Goal: Information Seeking & Learning: Learn about a topic

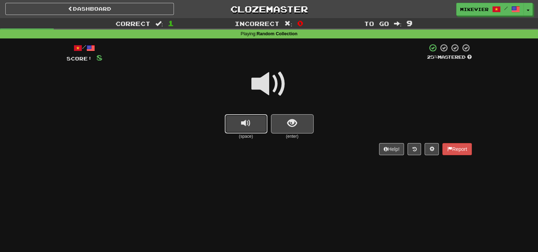
click at [230, 118] on button "replay audio" at bounding box center [246, 123] width 43 height 19
click at [287, 132] on button "show sentence" at bounding box center [292, 123] width 43 height 19
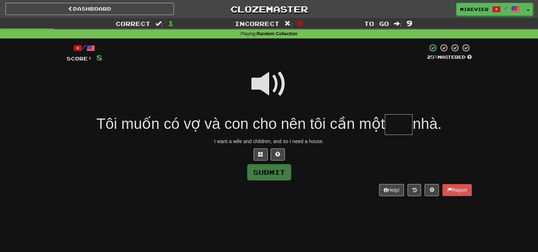
click at [267, 79] on span at bounding box center [269, 84] width 36 height 36
click at [260, 151] on span at bounding box center [260, 153] width 5 height 5
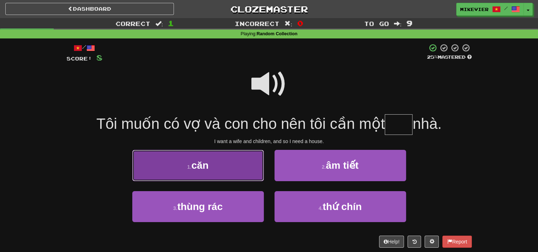
click at [245, 159] on button "1 . căn" at bounding box center [198, 165] width 132 height 31
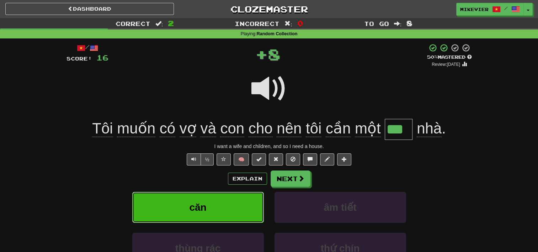
type input "***"
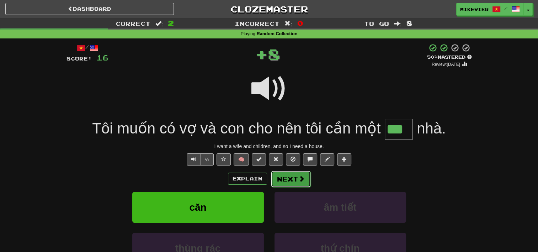
click at [302, 178] on span at bounding box center [301, 178] width 6 height 6
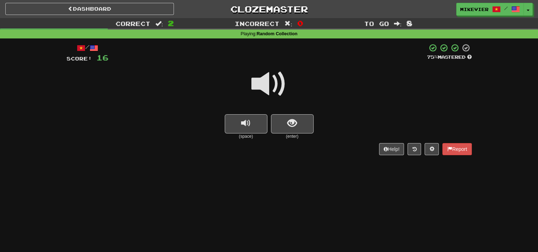
click at [275, 80] on span at bounding box center [269, 84] width 36 height 36
click at [287, 119] on span "show sentence" at bounding box center [292, 123] width 10 height 10
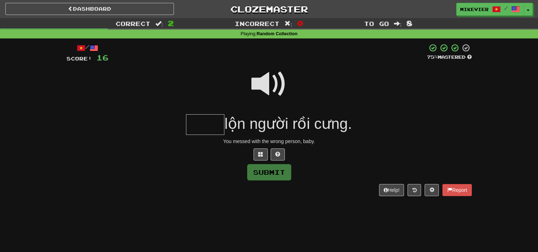
click at [275, 88] on span at bounding box center [269, 84] width 36 height 36
click at [261, 154] on span at bounding box center [260, 153] width 5 height 5
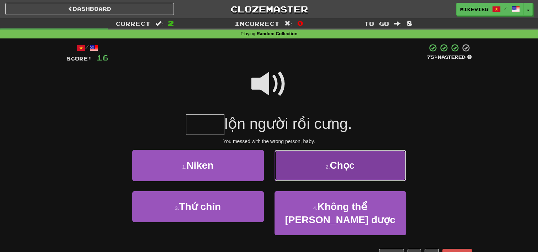
click at [316, 170] on button "2 . Chọc" at bounding box center [341, 165] width 132 height 31
type input "****"
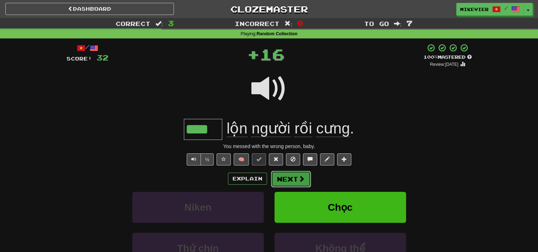
click at [298, 175] on span at bounding box center [301, 178] width 6 height 6
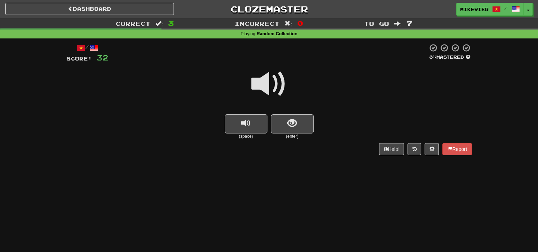
click at [270, 76] on span at bounding box center [269, 84] width 36 height 36
click at [290, 120] on span "show sentence" at bounding box center [292, 123] width 10 height 10
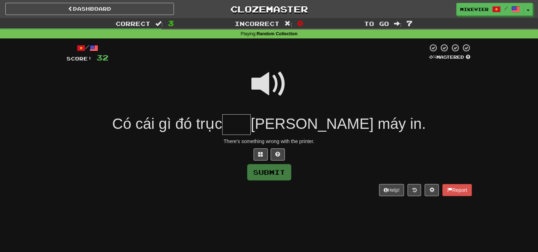
click at [276, 87] on span at bounding box center [269, 84] width 36 height 36
click at [262, 155] on span at bounding box center [260, 153] width 5 height 5
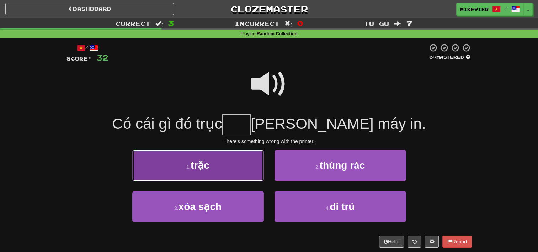
click at [254, 170] on button "1 . trặc" at bounding box center [198, 165] width 132 height 31
type input "****"
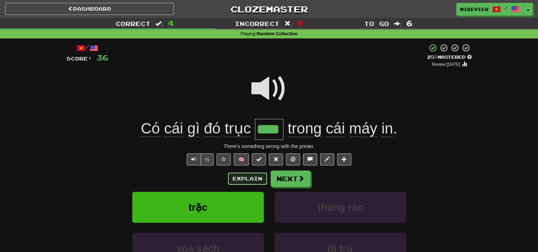
click at [254, 177] on button "Explain" at bounding box center [247, 178] width 39 height 12
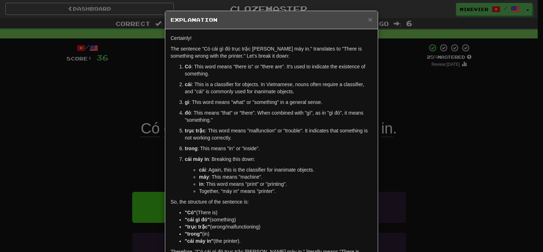
click at [73, 165] on div "× Explanation Certainly! The sentence "Có cái gì đó trục trặc trong cái máy in.…" at bounding box center [271, 126] width 543 height 252
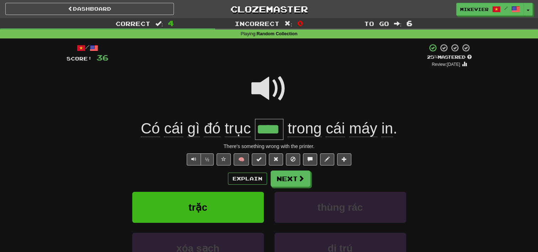
click at [265, 95] on span at bounding box center [269, 89] width 36 height 36
click at [269, 90] on span at bounding box center [269, 89] width 36 height 36
click at [289, 175] on button "Next" at bounding box center [291, 179] width 40 height 16
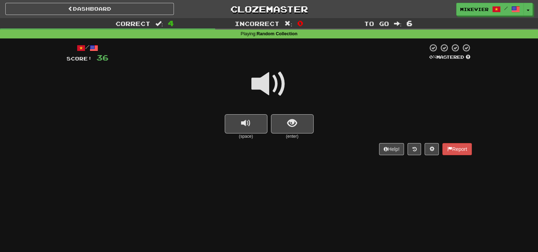
click at [272, 91] on span at bounding box center [269, 84] width 36 height 36
click at [288, 127] on span "show sentence" at bounding box center [292, 123] width 10 height 10
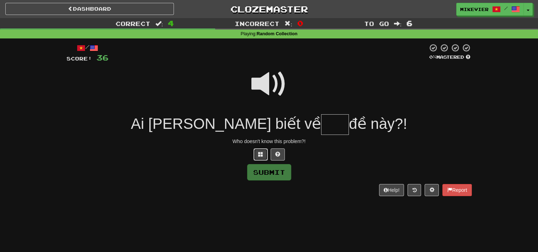
click at [259, 156] on button at bounding box center [261, 154] width 14 height 12
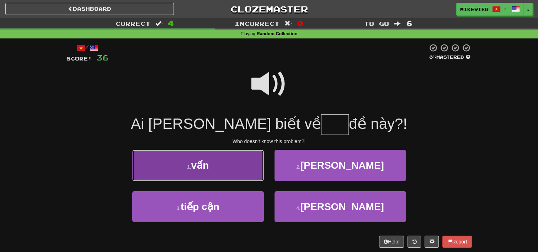
click at [253, 170] on button "1 . vấn" at bounding box center [198, 165] width 132 height 31
type input "***"
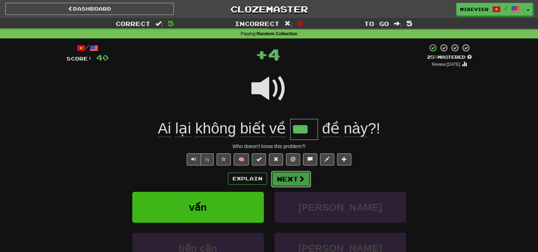
click at [289, 178] on button "Next" at bounding box center [291, 179] width 40 height 16
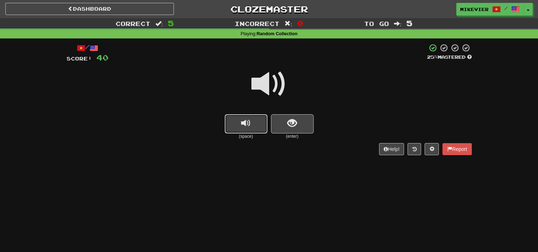
click at [249, 119] on span "replay audio" at bounding box center [246, 123] width 10 height 10
click at [288, 126] on span "show sentence" at bounding box center [292, 123] width 10 height 10
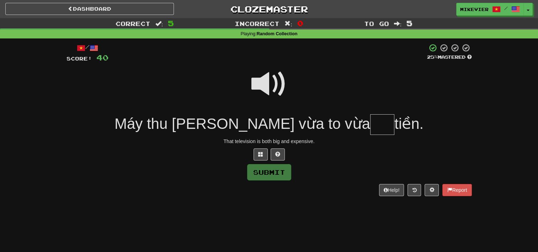
click at [269, 83] on span at bounding box center [269, 84] width 36 height 36
click at [264, 154] on button at bounding box center [261, 154] width 14 height 12
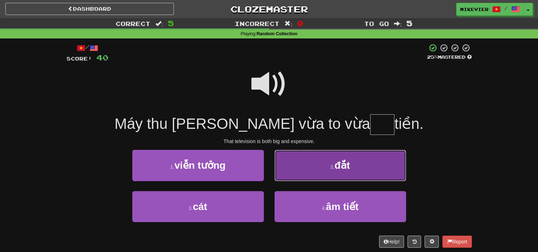
click at [303, 168] on button "2 . đắt" at bounding box center [341, 165] width 132 height 31
type input "***"
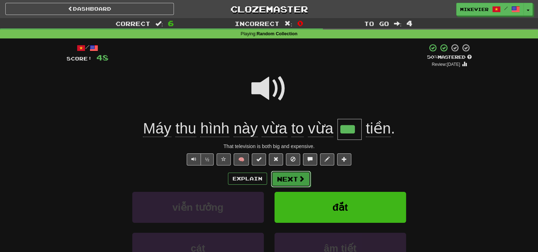
click at [294, 179] on button "Next" at bounding box center [291, 179] width 40 height 16
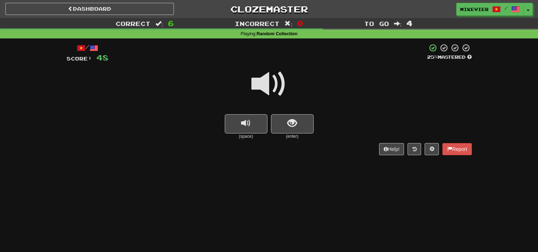
click at [277, 82] on span at bounding box center [269, 84] width 36 height 36
click at [292, 124] on span "show sentence" at bounding box center [292, 123] width 10 height 10
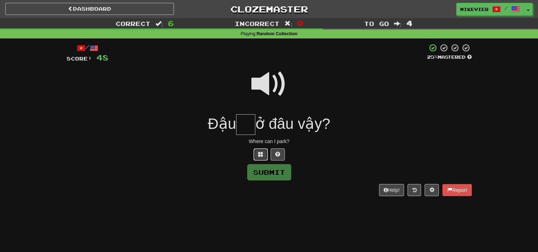
click at [262, 159] on button at bounding box center [261, 154] width 14 height 12
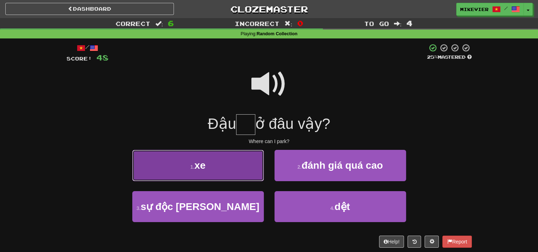
click at [246, 165] on button "1 . xe" at bounding box center [198, 165] width 132 height 31
type input "**"
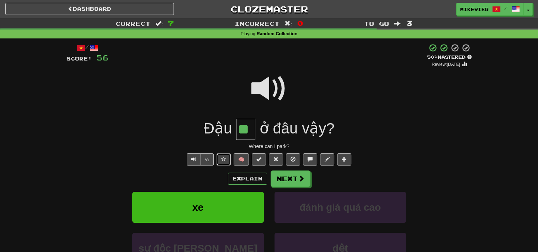
click at [225, 156] on span at bounding box center [223, 158] width 5 height 5
click at [267, 94] on span at bounding box center [269, 89] width 36 height 36
click at [267, 90] on span at bounding box center [269, 89] width 36 height 36
click at [294, 176] on button "Next" at bounding box center [291, 179] width 40 height 16
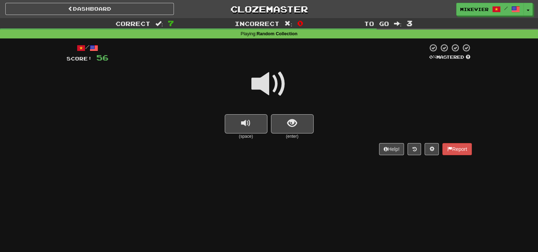
click at [280, 81] on span at bounding box center [269, 84] width 36 height 36
click at [288, 122] on span "show sentence" at bounding box center [292, 123] width 10 height 10
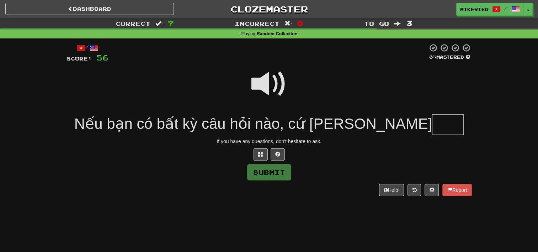
click at [266, 95] on span at bounding box center [269, 84] width 36 height 36
click at [263, 154] on span at bounding box center [260, 153] width 5 height 5
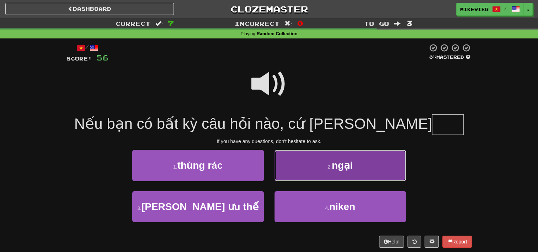
click at [311, 176] on button "2 . ngại" at bounding box center [341, 165] width 132 height 31
type input "****"
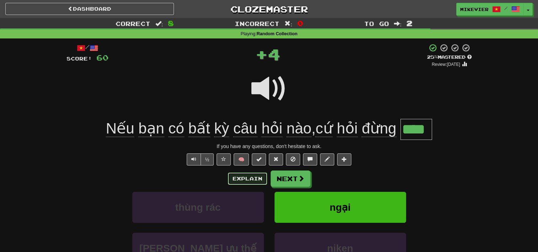
click at [250, 181] on button "Explain" at bounding box center [247, 178] width 39 height 12
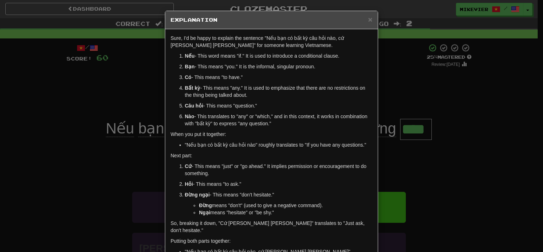
click at [119, 187] on div "× Explanation Sure, I'd be happy to explain the sentence "Nếu bạn có bất kỳ câu…" at bounding box center [271, 126] width 543 height 252
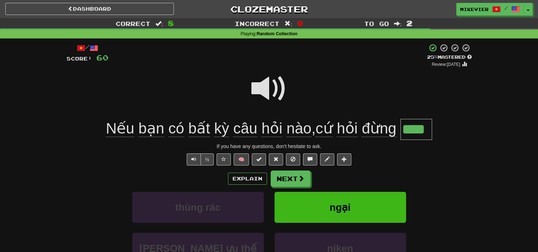
click at [269, 88] on span at bounding box center [269, 89] width 36 height 36
click at [227, 155] on button at bounding box center [224, 159] width 14 height 12
click at [264, 94] on span at bounding box center [269, 89] width 36 height 36
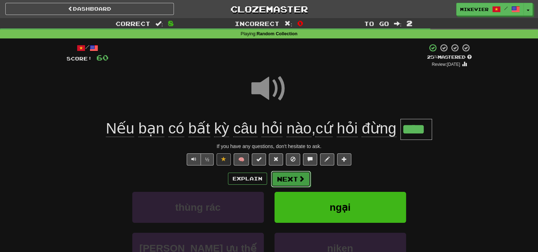
click at [298, 179] on span at bounding box center [301, 178] width 6 height 6
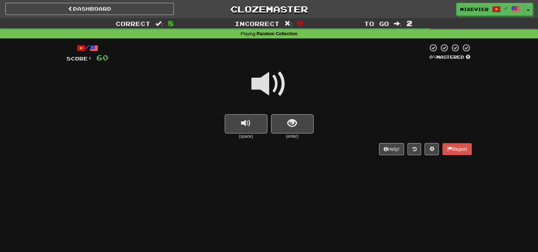
click at [277, 87] on span at bounding box center [269, 84] width 36 height 36
click at [286, 121] on button "show sentence" at bounding box center [292, 123] width 43 height 19
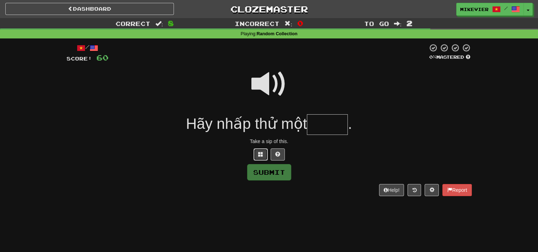
click at [262, 156] on span at bounding box center [260, 153] width 5 height 5
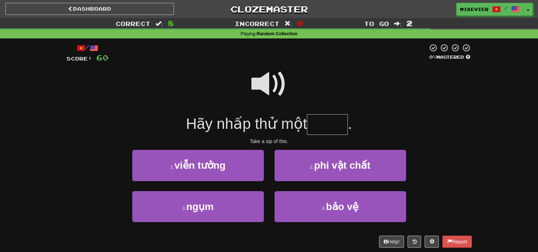
click at [265, 88] on span at bounding box center [269, 84] width 36 height 36
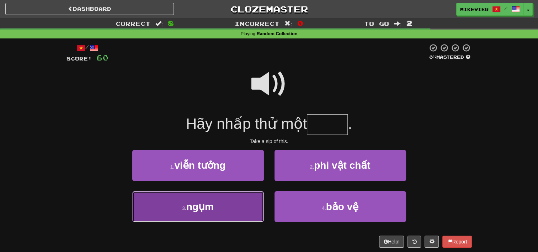
click at [233, 196] on button "3 . ngụm" at bounding box center [198, 206] width 132 height 31
type input "****"
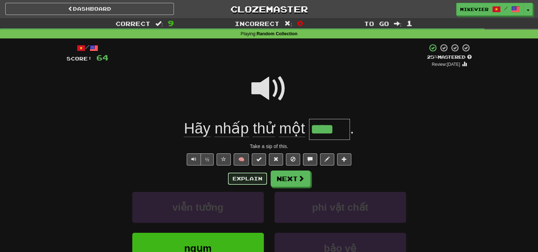
click at [251, 176] on button "Explain" at bounding box center [247, 178] width 39 height 12
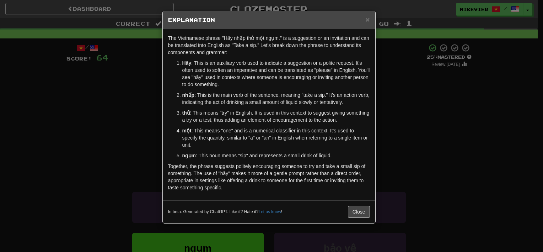
click at [106, 139] on div "× Explanation The Vietnamese phrase "Hãy nhấp thử một ngụm." is a suggestion or…" at bounding box center [271, 126] width 543 height 252
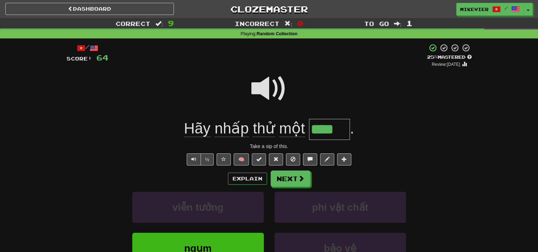
click at [256, 99] on span at bounding box center [269, 89] width 36 height 36
click at [225, 156] on span at bounding box center [223, 158] width 5 height 5
click at [292, 180] on button "Next" at bounding box center [291, 179] width 40 height 16
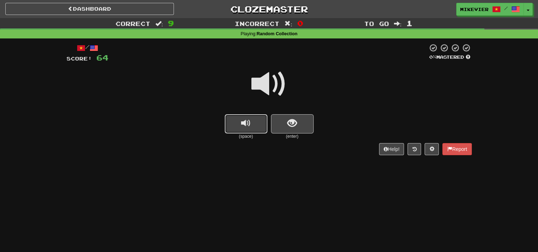
click at [252, 123] on button "replay audio" at bounding box center [246, 123] width 43 height 19
click at [284, 127] on button "show sentence" at bounding box center [292, 123] width 43 height 19
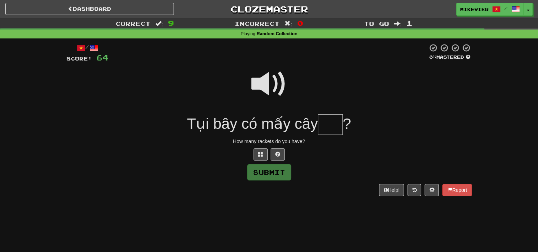
click at [272, 90] on span at bounding box center [269, 84] width 36 height 36
click at [263, 156] on button at bounding box center [261, 154] width 14 height 12
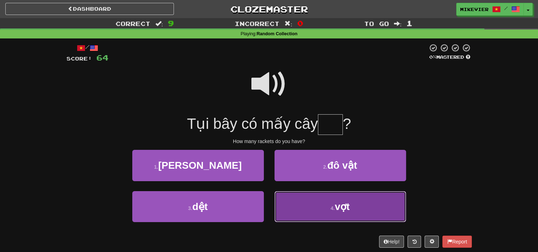
click at [310, 210] on button "4 . vợt" at bounding box center [341, 206] width 132 height 31
type input "***"
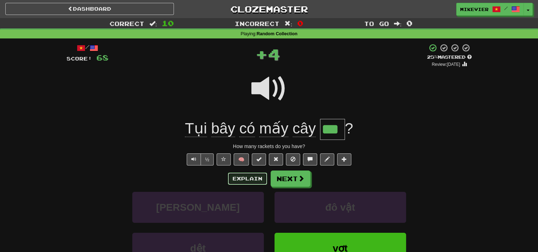
click at [244, 179] on button "Explain" at bounding box center [247, 178] width 39 height 12
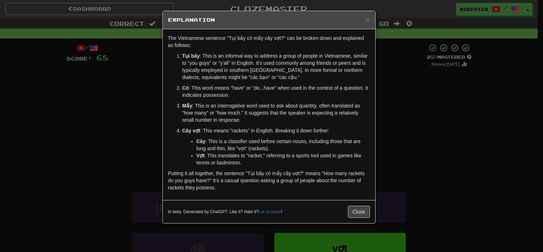
click at [137, 146] on div "× Explanation The Vietnamese sentence "Tụi bây có mấy cây vợt?" can be broken d…" at bounding box center [271, 126] width 543 height 252
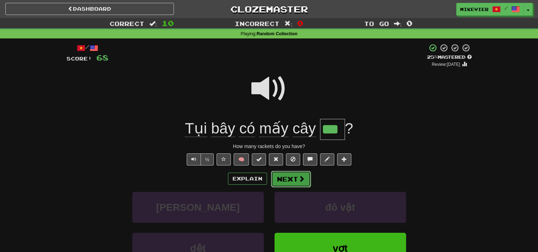
click at [287, 178] on button "Next" at bounding box center [291, 179] width 40 height 16
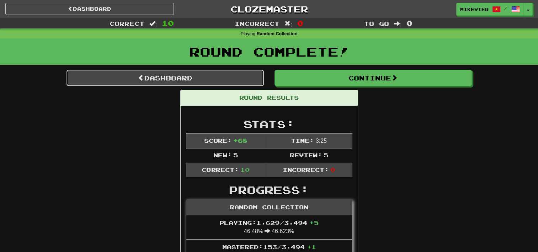
click at [228, 76] on link "Dashboard" at bounding box center [165, 78] width 197 height 16
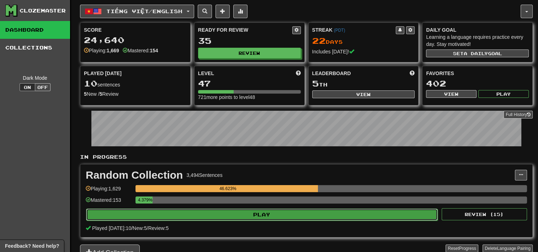
click at [208, 211] on button "Play" at bounding box center [262, 214] width 352 height 12
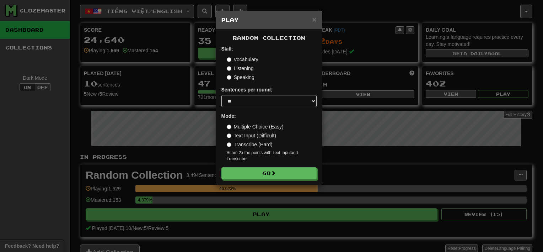
click at [42, 133] on div "× Play Random Collection Skill: Vocabulary Listening Speaking Sentences per rou…" at bounding box center [271, 126] width 543 height 252
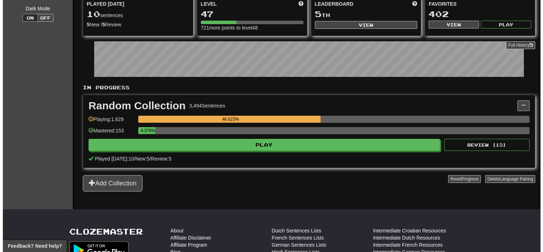
scroll to position [70, 0]
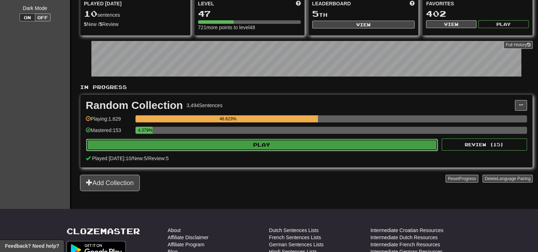
click at [395, 143] on button "Play" at bounding box center [262, 145] width 352 height 12
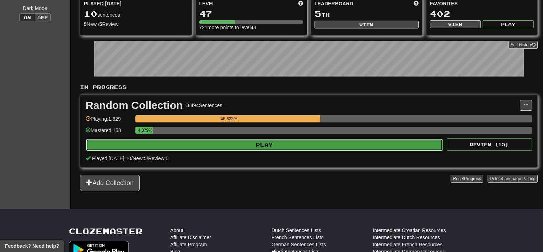
select select "**"
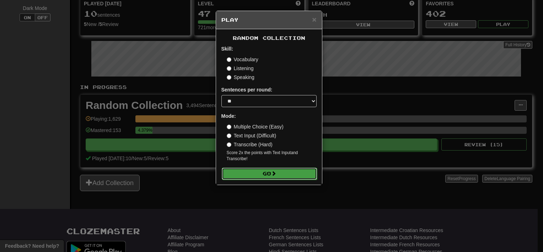
click at [309, 171] on button "Go" at bounding box center [269, 174] width 95 height 12
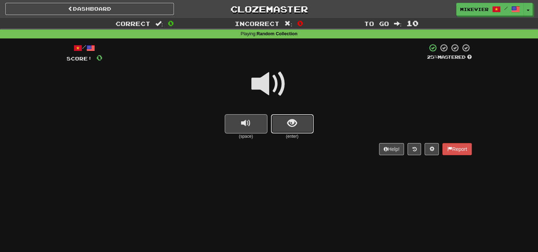
click at [298, 123] on button "show sentence" at bounding box center [292, 123] width 43 height 19
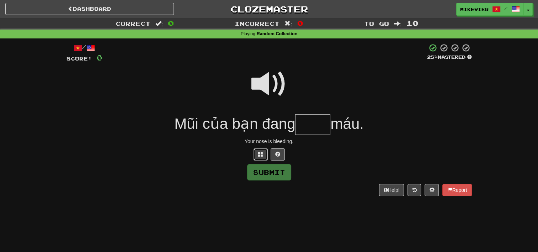
click at [259, 154] on span at bounding box center [260, 153] width 5 height 5
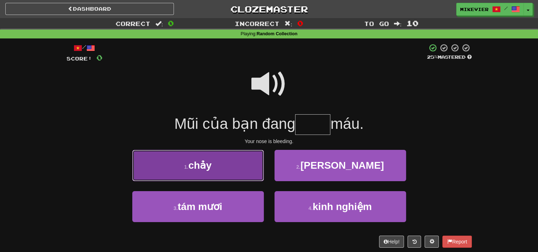
click at [238, 172] on button "1 . chảy" at bounding box center [198, 165] width 132 height 31
type input "****"
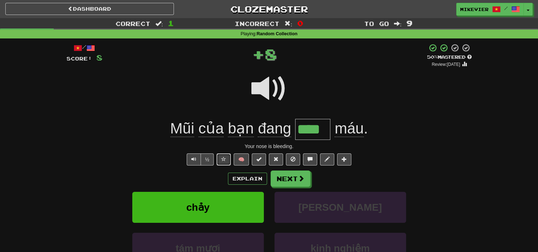
click at [226, 156] on button at bounding box center [224, 159] width 14 height 12
click at [271, 97] on span at bounding box center [269, 89] width 36 height 36
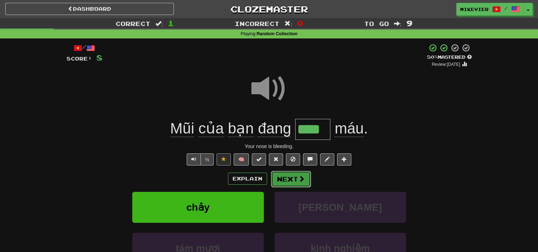
click at [282, 181] on button "Next" at bounding box center [291, 179] width 40 height 16
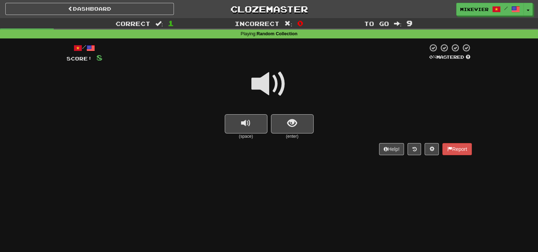
click at [276, 90] on span at bounding box center [269, 84] width 36 height 36
click at [286, 119] on button "show sentence" at bounding box center [292, 123] width 43 height 19
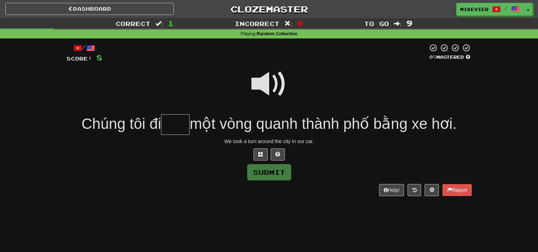
click at [271, 86] on span at bounding box center [269, 84] width 36 height 36
click at [263, 155] on span at bounding box center [260, 153] width 5 height 5
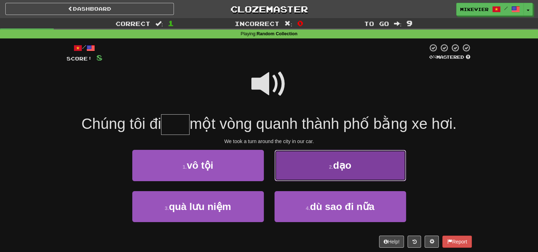
click at [293, 167] on button "2 . dạo" at bounding box center [341, 165] width 132 height 31
type input "***"
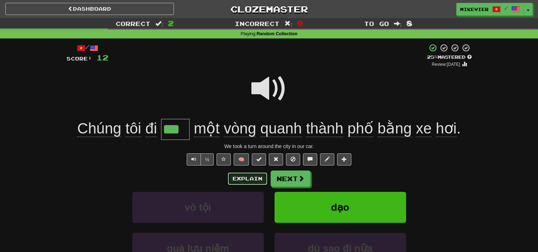
click at [250, 174] on button "Explain" at bounding box center [247, 178] width 39 height 12
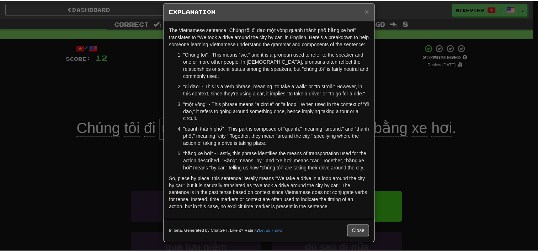
scroll to position [10, 0]
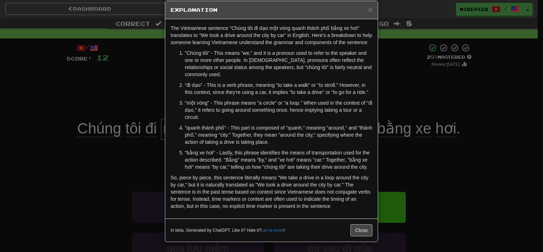
click at [111, 175] on div "× Explanation The Vietnamese sentence "Chúng tôi đi dạo một vòng quanh thành ph…" at bounding box center [271, 126] width 543 height 252
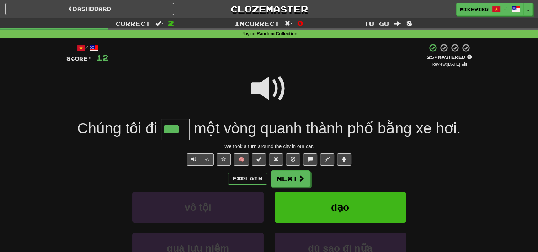
click at [266, 84] on span at bounding box center [269, 89] width 36 height 36
click at [265, 84] on span at bounding box center [269, 89] width 36 height 36
click at [221, 156] on span at bounding box center [223, 158] width 5 height 5
click at [268, 85] on span at bounding box center [269, 89] width 36 height 36
click at [275, 84] on span at bounding box center [269, 89] width 36 height 36
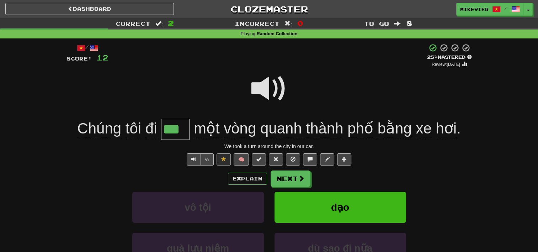
click at [272, 83] on span at bounding box center [269, 89] width 36 height 36
click at [267, 85] on span at bounding box center [269, 89] width 36 height 36
click at [290, 173] on button "Next" at bounding box center [291, 179] width 40 height 16
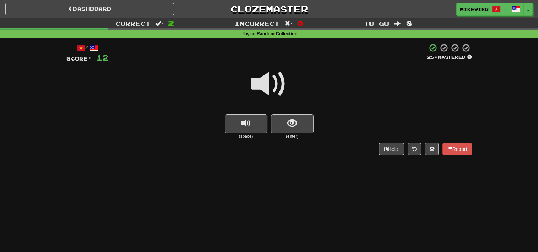
click at [285, 79] on span at bounding box center [269, 84] width 36 height 36
click at [287, 122] on span "show sentence" at bounding box center [292, 123] width 10 height 10
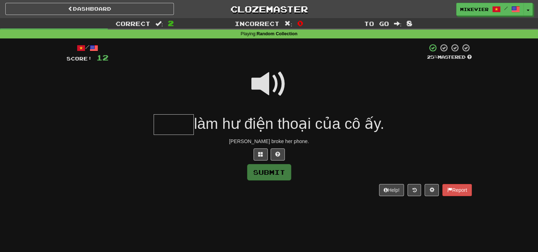
click at [272, 84] on span at bounding box center [269, 84] width 36 height 36
click at [262, 151] on span at bounding box center [260, 153] width 5 height 5
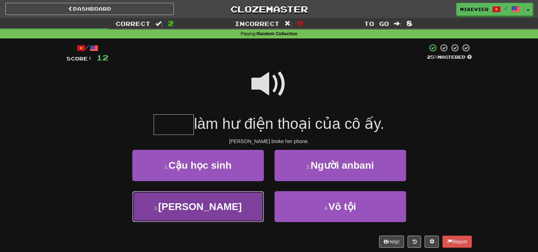
click at [230, 204] on button "3 . Emily" at bounding box center [198, 206] width 132 height 31
type input "*****"
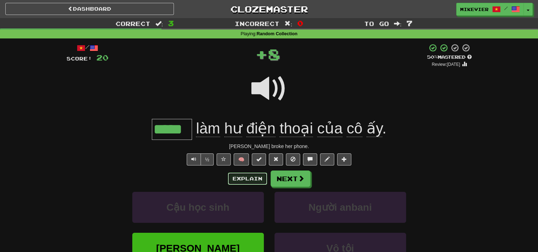
click at [252, 179] on button "Explain" at bounding box center [247, 178] width 39 height 12
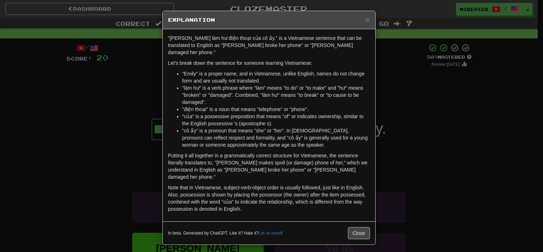
click at [106, 103] on div "× Explanation "Emily làm hư điện thoại của cô ấy." is a Vietnamese sentence tha…" at bounding box center [271, 126] width 543 height 252
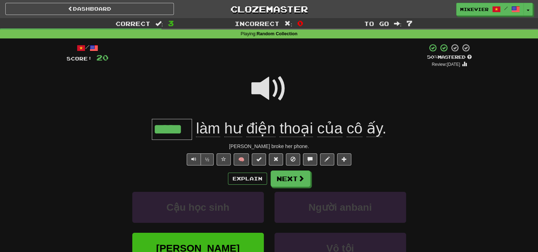
click at [273, 96] on span at bounding box center [269, 89] width 36 height 36
click at [229, 155] on button at bounding box center [224, 159] width 14 height 12
click at [286, 180] on button "Next" at bounding box center [291, 179] width 40 height 16
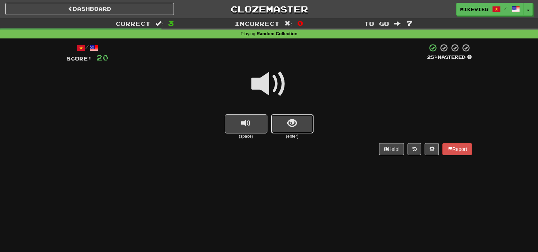
click at [294, 120] on span "show sentence" at bounding box center [292, 123] width 10 height 10
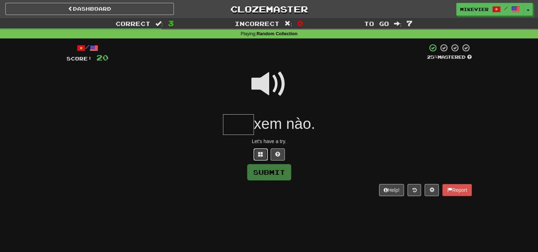
click at [260, 154] on span at bounding box center [260, 153] width 5 height 5
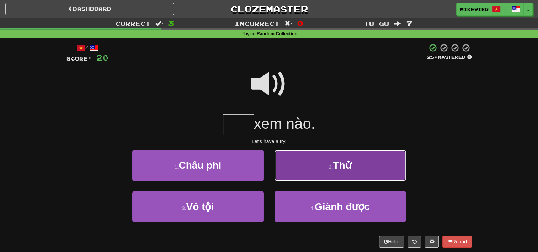
click at [294, 165] on button "2 . Thử" at bounding box center [341, 165] width 132 height 31
type input "***"
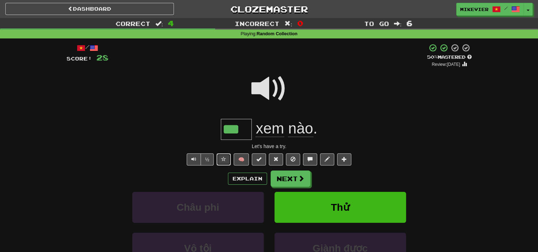
click at [228, 159] on button at bounding box center [224, 159] width 14 height 12
click at [292, 184] on button "Next" at bounding box center [291, 179] width 40 height 16
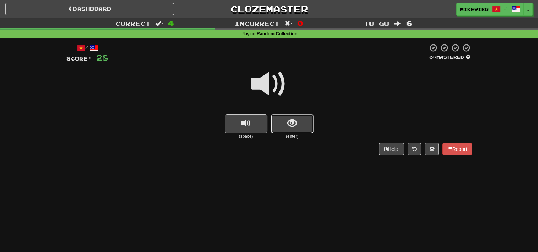
click at [302, 118] on button "show sentence" at bounding box center [292, 123] width 43 height 19
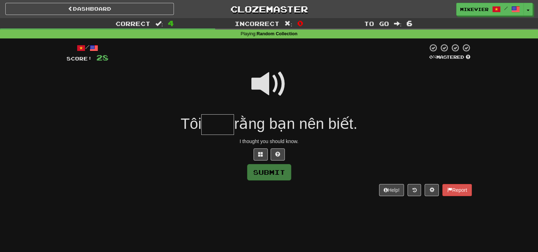
click at [277, 96] on span at bounding box center [269, 84] width 36 height 36
click at [262, 154] on span at bounding box center [260, 153] width 5 height 5
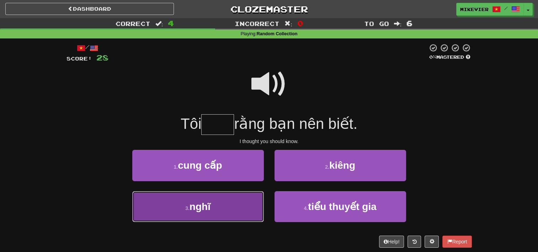
click at [234, 197] on button "3 . nghĩ" at bounding box center [198, 206] width 132 height 31
type input "****"
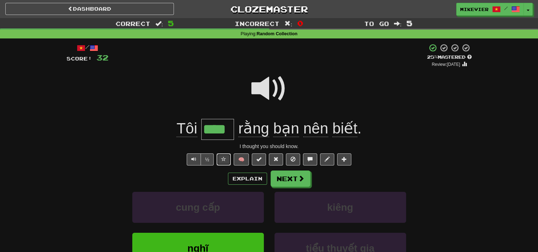
click at [223, 155] on button at bounding box center [224, 159] width 14 height 12
click at [275, 175] on button "Next" at bounding box center [291, 179] width 40 height 16
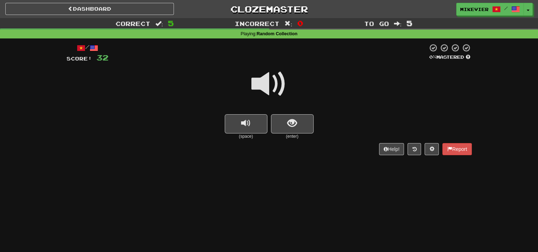
click at [272, 84] on span at bounding box center [269, 84] width 36 height 36
click at [280, 119] on button "show sentence" at bounding box center [292, 123] width 43 height 19
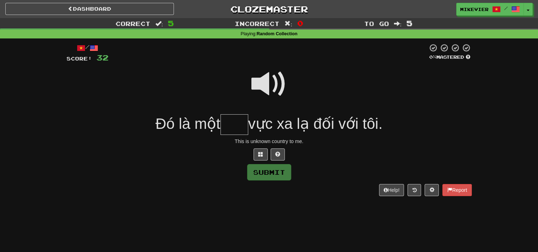
click at [266, 88] on span at bounding box center [269, 84] width 36 height 36
click at [262, 156] on span at bounding box center [260, 153] width 5 height 5
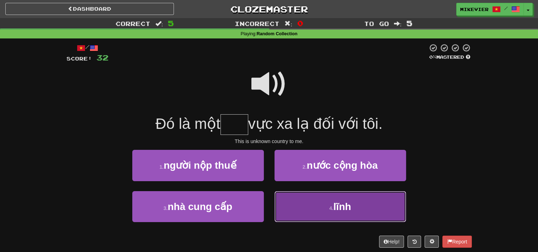
click at [290, 203] on button "4 . lĩnh" at bounding box center [341, 206] width 132 height 31
type input "****"
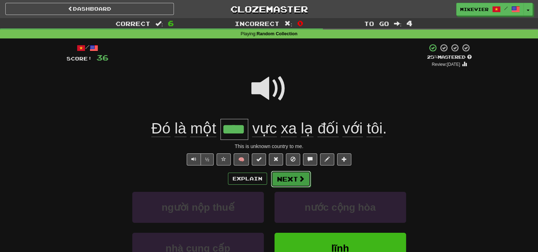
click at [281, 178] on button "Next" at bounding box center [291, 179] width 40 height 16
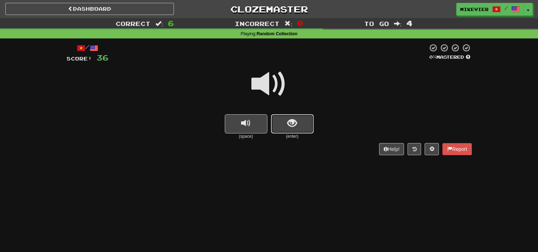
click at [292, 118] on span "show sentence" at bounding box center [292, 123] width 10 height 10
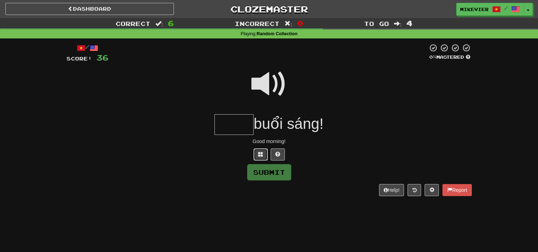
click at [260, 154] on span at bounding box center [260, 153] width 5 height 5
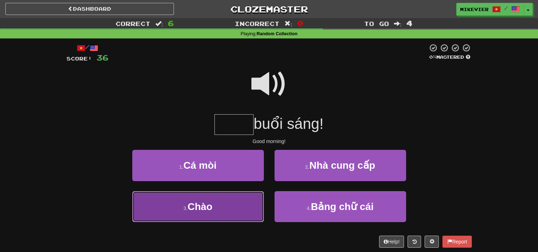
click at [235, 199] on button "3 . Chào" at bounding box center [198, 206] width 132 height 31
type input "****"
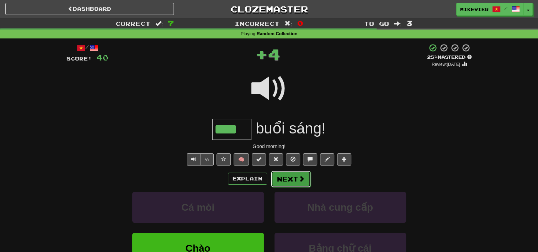
click at [288, 179] on button "Next" at bounding box center [291, 179] width 40 height 16
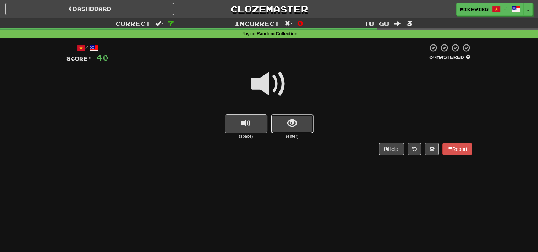
click at [291, 117] on button "show sentence" at bounding box center [292, 123] width 43 height 19
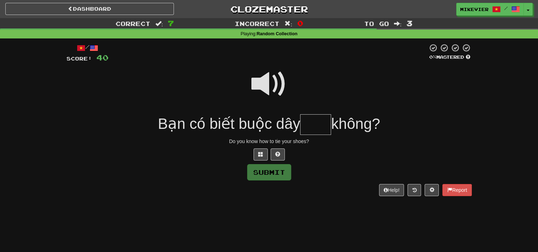
click at [276, 81] on span at bounding box center [269, 84] width 36 height 36
click at [261, 154] on span at bounding box center [260, 153] width 5 height 5
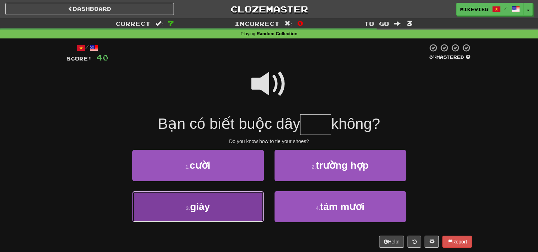
click at [238, 199] on button "3 . giày" at bounding box center [198, 206] width 132 height 31
type input "****"
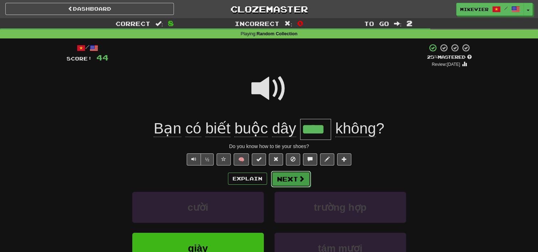
click at [293, 181] on button "Next" at bounding box center [291, 179] width 40 height 16
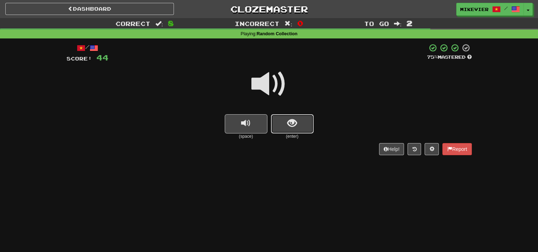
click at [287, 127] on button "show sentence" at bounding box center [292, 123] width 43 height 19
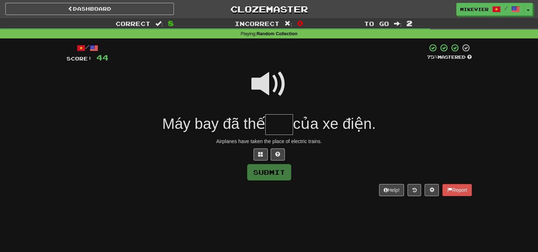
click at [269, 83] on span at bounding box center [269, 84] width 36 height 36
click at [263, 78] on span at bounding box center [269, 84] width 36 height 36
click at [255, 153] on button at bounding box center [261, 154] width 14 height 12
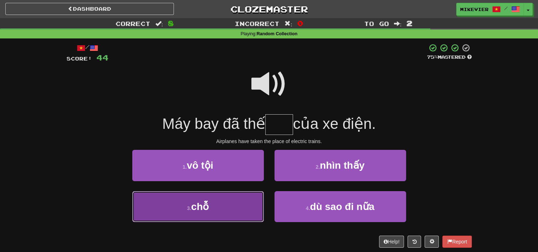
click at [229, 195] on button "3 . chỗ" at bounding box center [198, 206] width 132 height 31
type input "***"
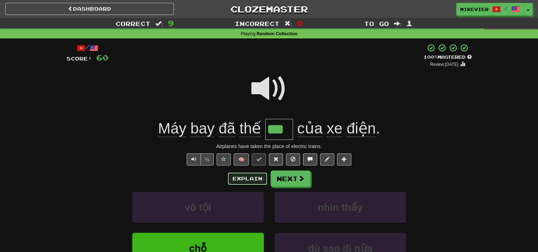
click at [245, 178] on button "Explain" at bounding box center [247, 178] width 39 height 12
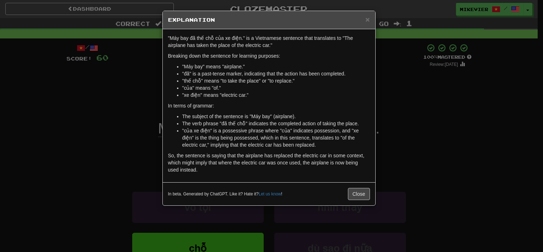
click at [99, 132] on div "× Explanation "Máy bay đã thế chỗ của xe điện." is a Vietnamese sentence that t…" at bounding box center [271, 126] width 543 height 252
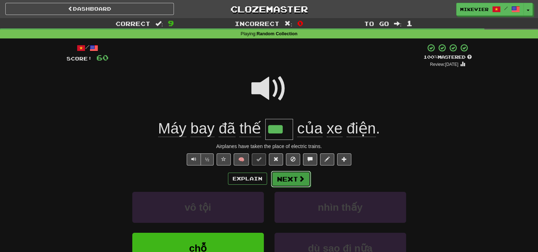
click at [291, 178] on button "Next" at bounding box center [291, 179] width 40 height 16
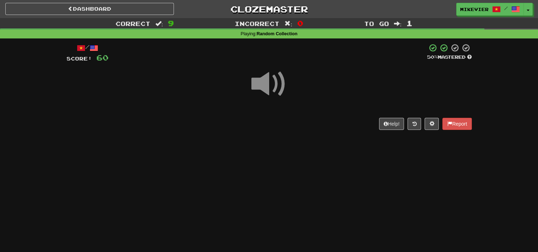
drag, startPoint x: 291, startPoint y: 178, endPoint x: 324, endPoint y: 156, distance: 39.6
click at [324, 156] on div "Dashboard Clozemaster mikevier / Toggle Dropdown Dashboard Leaderboard Activity…" at bounding box center [269, 126] width 538 height 252
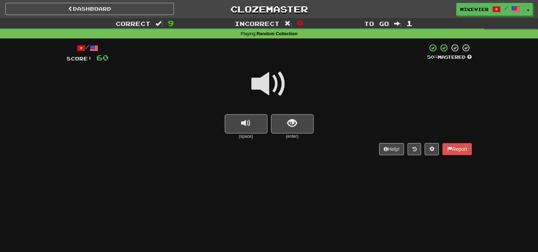
click at [284, 85] on span at bounding box center [269, 84] width 36 height 36
click at [296, 124] on span "show sentence" at bounding box center [292, 123] width 10 height 10
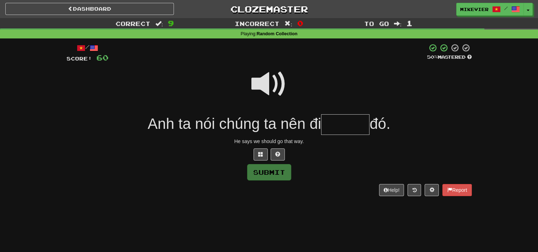
click at [274, 90] on span at bounding box center [269, 84] width 36 height 36
click at [265, 158] on button at bounding box center [261, 154] width 14 height 12
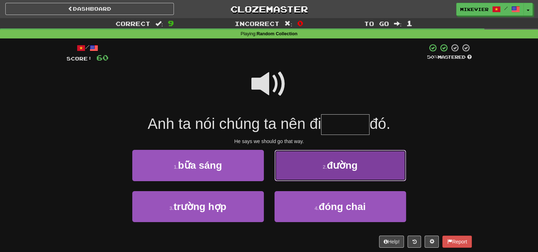
click at [285, 165] on button "2 . đường" at bounding box center [341, 165] width 132 height 31
type input "*****"
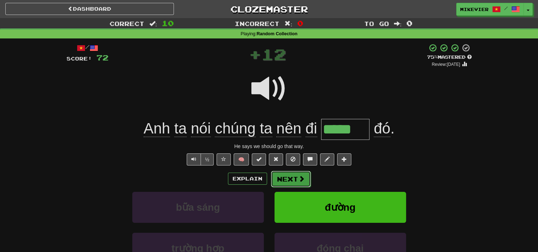
click at [285, 177] on button "Next" at bounding box center [291, 179] width 40 height 16
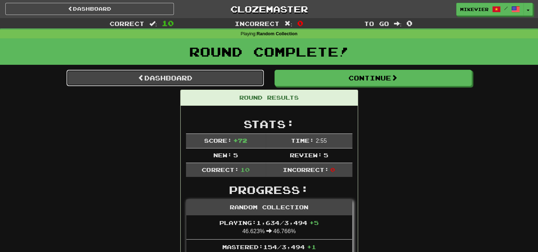
click at [243, 83] on link "Dashboard" at bounding box center [165, 78] width 197 height 16
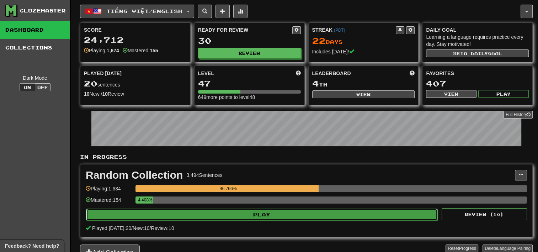
click at [312, 217] on button "Play" at bounding box center [262, 214] width 352 height 12
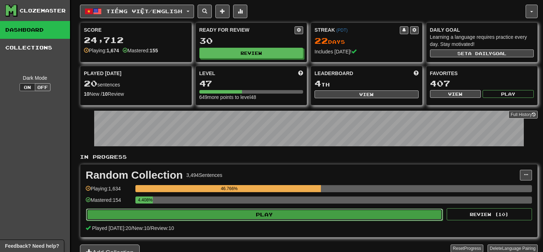
select select "**"
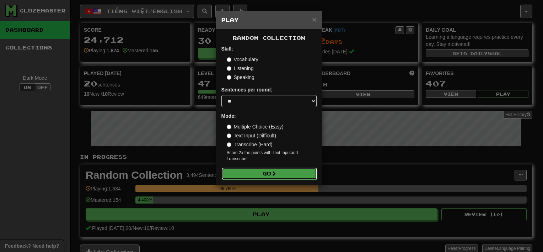
click at [306, 173] on button "Go" at bounding box center [269, 174] width 95 height 12
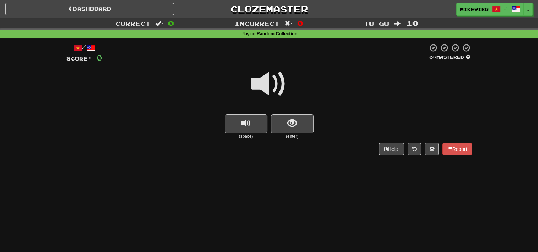
click at [285, 88] on span at bounding box center [269, 84] width 36 height 36
click at [289, 122] on span "show sentence" at bounding box center [292, 123] width 10 height 10
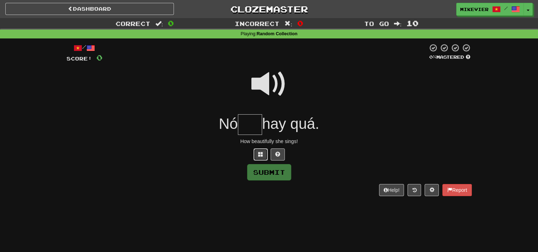
click at [264, 152] on button at bounding box center [261, 154] width 14 height 12
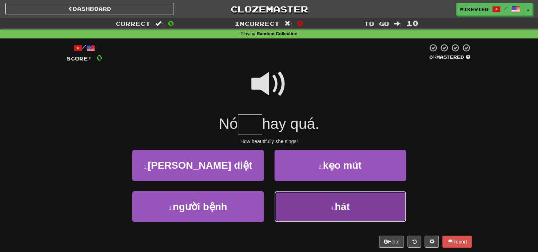
click at [294, 202] on button "4 . hát" at bounding box center [341, 206] width 132 height 31
type input "***"
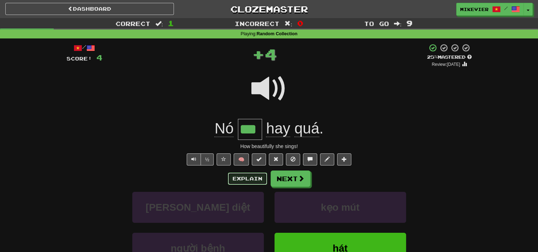
click at [256, 175] on button "Explain" at bounding box center [247, 178] width 39 height 12
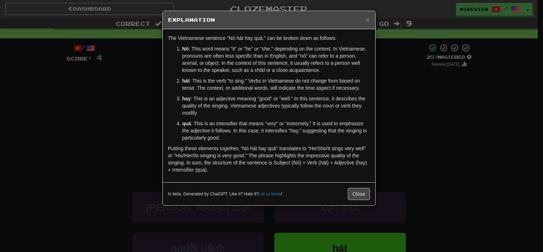
click at [134, 144] on div "× Explanation The Vietnamese sentence "Nó hát hay quá." can be broken down as f…" at bounding box center [271, 126] width 543 height 252
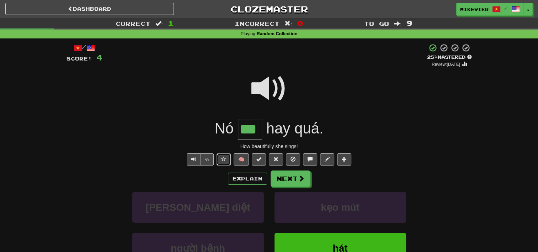
click at [225, 159] on span at bounding box center [223, 158] width 5 height 5
click at [290, 183] on button "Next" at bounding box center [291, 179] width 40 height 16
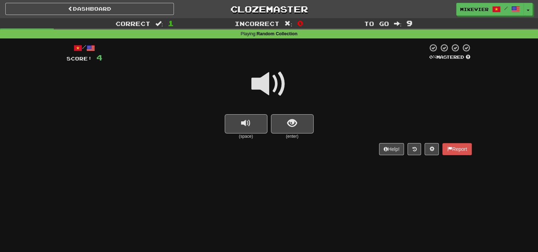
click at [273, 86] on span at bounding box center [269, 84] width 36 height 36
click at [286, 123] on button "show sentence" at bounding box center [292, 123] width 43 height 19
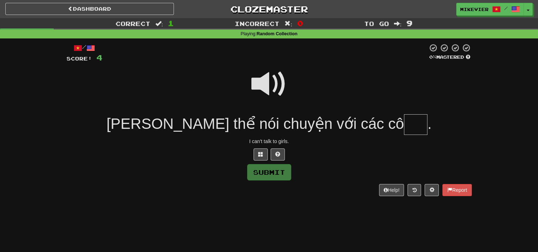
click at [272, 89] on span at bounding box center [269, 84] width 36 height 36
click at [265, 154] on button at bounding box center [261, 154] width 14 height 12
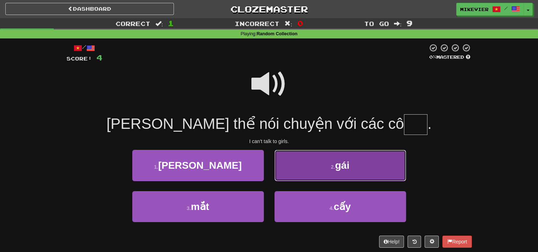
click at [293, 179] on button "2 . gái" at bounding box center [341, 165] width 132 height 31
type input "***"
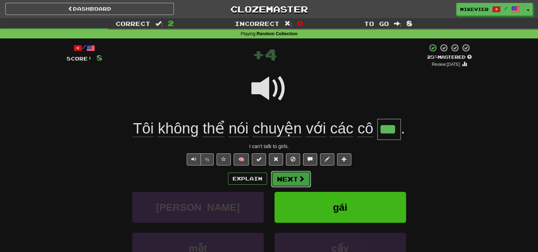
click at [289, 178] on button "Next" at bounding box center [291, 179] width 40 height 16
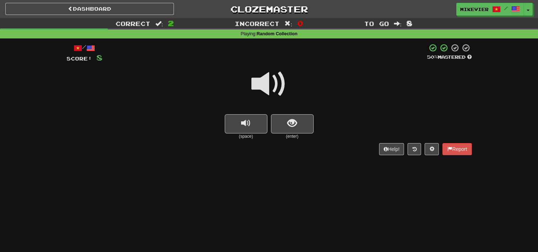
click at [275, 88] on span at bounding box center [269, 84] width 36 height 36
click at [300, 128] on button "show sentence" at bounding box center [292, 123] width 43 height 19
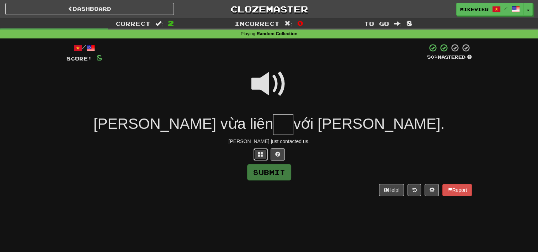
click at [265, 155] on button at bounding box center [261, 154] width 14 height 12
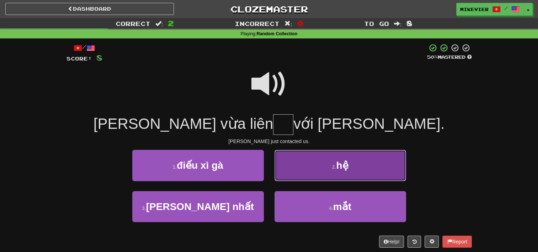
click at [299, 168] on button "2 . hệ" at bounding box center [341, 165] width 132 height 31
type input "**"
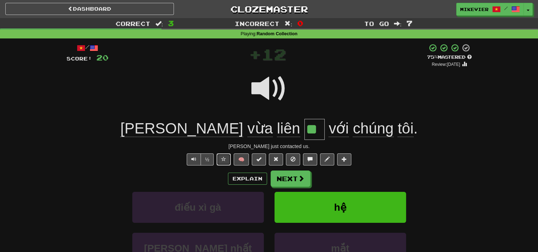
click at [229, 158] on button at bounding box center [224, 159] width 14 height 12
click at [271, 98] on span at bounding box center [269, 89] width 36 height 36
click at [287, 184] on button "Next" at bounding box center [291, 179] width 40 height 16
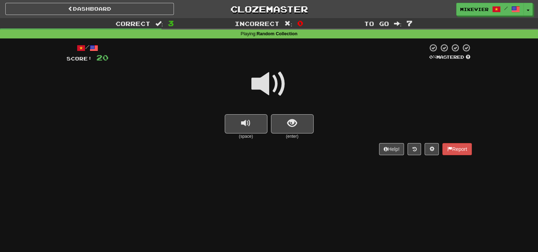
click at [283, 83] on span at bounding box center [269, 84] width 36 height 36
click at [280, 86] on span at bounding box center [269, 84] width 36 height 36
click at [289, 122] on span "show sentence" at bounding box center [292, 123] width 10 height 10
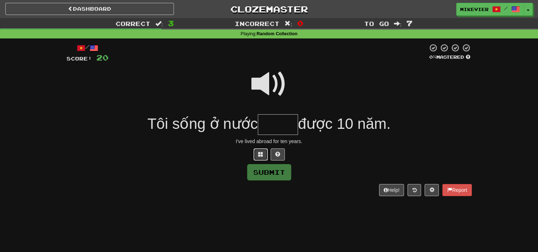
click at [261, 154] on span at bounding box center [260, 153] width 5 height 5
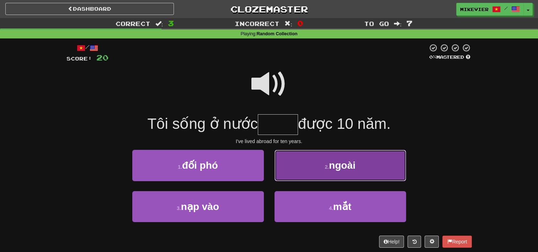
click at [305, 171] on button "2 . ngoài" at bounding box center [341, 165] width 132 height 31
type input "*****"
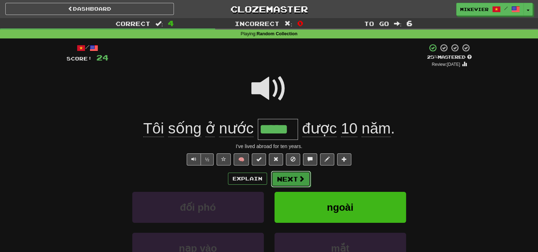
click at [294, 179] on button "Next" at bounding box center [291, 179] width 40 height 16
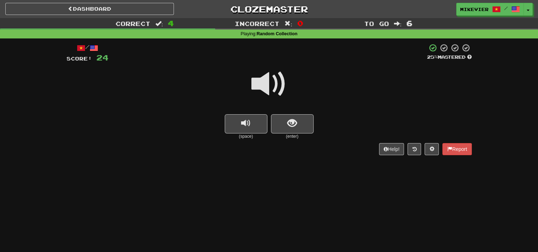
click at [264, 76] on span at bounding box center [269, 84] width 36 height 36
click at [291, 124] on span "show sentence" at bounding box center [292, 123] width 10 height 10
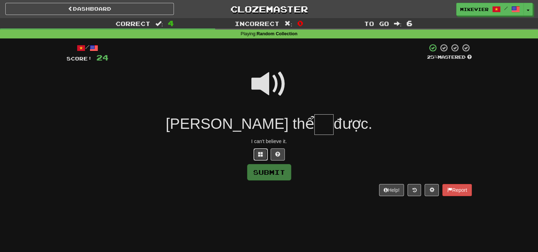
click at [260, 152] on span at bounding box center [260, 153] width 5 height 5
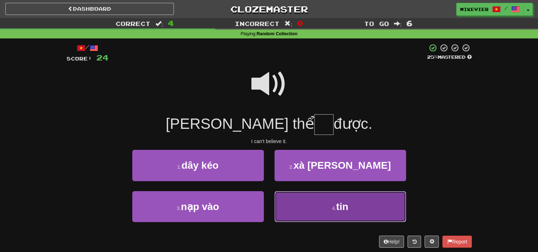
click at [290, 207] on button "4 . tin" at bounding box center [341, 206] width 132 height 31
type input "***"
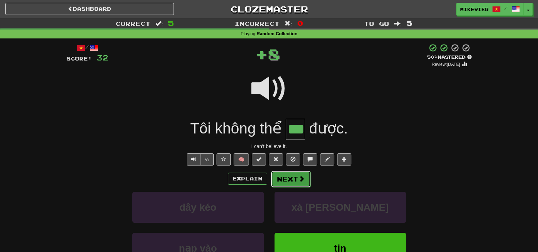
click at [291, 176] on button "Next" at bounding box center [291, 179] width 40 height 16
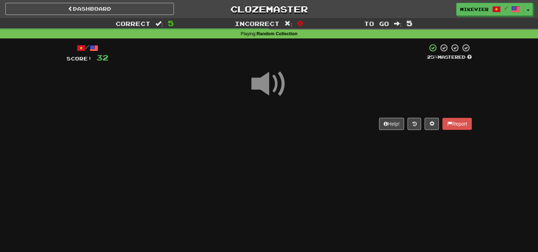
drag, startPoint x: 291, startPoint y: 176, endPoint x: 293, endPoint y: 80, distance: 95.7
click at [293, 80] on div "Dashboard Clozemaster mikevier / Toggle Dropdown Dashboard Leaderboard Activity…" at bounding box center [269, 126] width 538 height 252
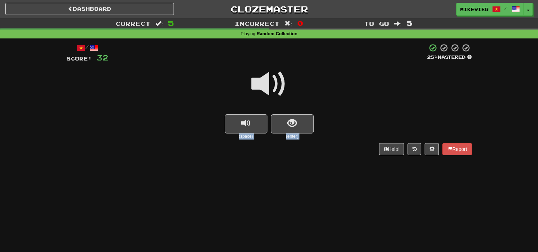
drag, startPoint x: 293, startPoint y: 80, endPoint x: 281, endPoint y: 85, distance: 12.7
click at [281, 85] on span at bounding box center [269, 84] width 36 height 36
click at [286, 123] on button "show sentence" at bounding box center [292, 123] width 43 height 19
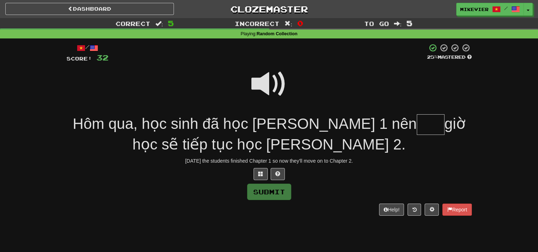
click at [286, 123] on span "Hôm qua, học sinh đã học xong Chương 1 nên" at bounding box center [245, 123] width 344 height 17
click at [277, 76] on span at bounding box center [269, 84] width 36 height 36
click at [258, 172] on span at bounding box center [260, 173] width 5 height 5
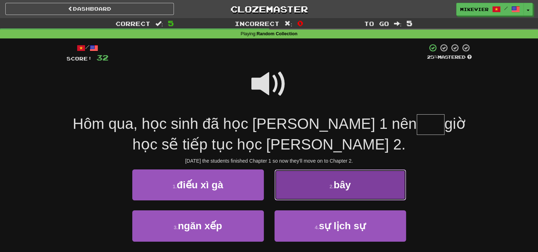
click at [309, 186] on button "2 . bây" at bounding box center [341, 184] width 132 height 31
type input "***"
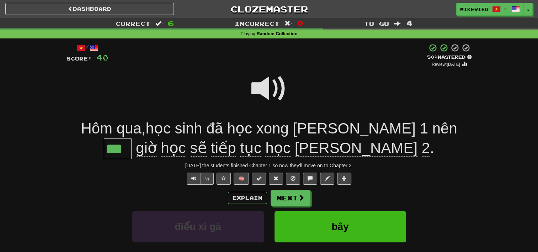
click at [273, 90] on span at bounding box center [269, 89] width 36 height 36
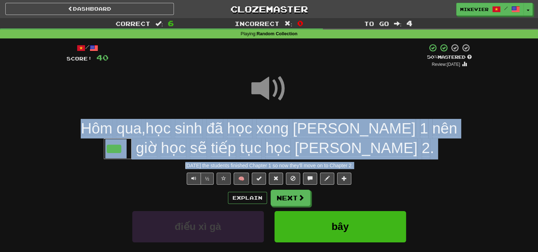
drag, startPoint x: 273, startPoint y: 90, endPoint x: 225, endPoint y: 177, distance: 99.5
click at [225, 177] on div "/ Score: 40 + 8 50 % Mastered Review: 2025-08-29 Hôm qua , học sinh đã học xong…" at bounding box center [269, 186] width 405 height 287
click at [225, 177] on span at bounding box center [223, 178] width 5 height 5
click at [234, 78] on div at bounding box center [269, 93] width 405 height 51
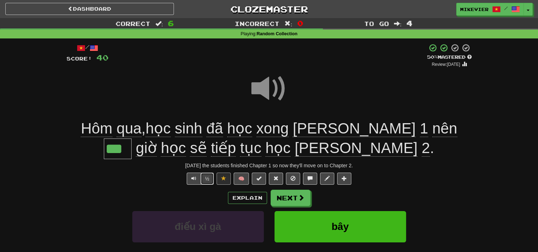
click at [205, 179] on button "½" at bounding box center [208, 178] width 14 height 12
click at [291, 199] on button "Next" at bounding box center [291, 198] width 40 height 16
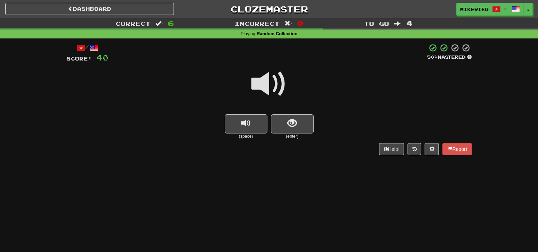
click at [285, 91] on span at bounding box center [269, 84] width 36 height 36
click at [284, 118] on button "show sentence" at bounding box center [292, 123] width 43 height 19
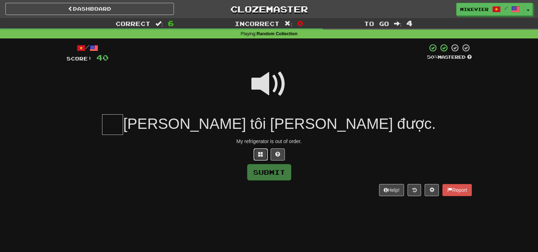
click at [260, 154] on span at bounding box center [260, 153] width 5 height 5
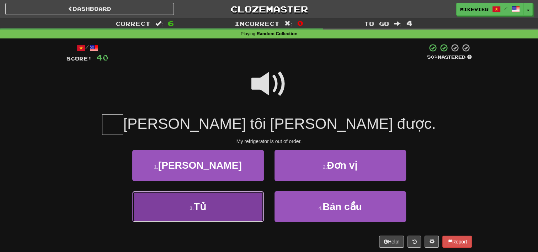
click at [239, 196] on button "3 . Tủ" at bounding box center [198, 206] width 132 height 31
type input "**"
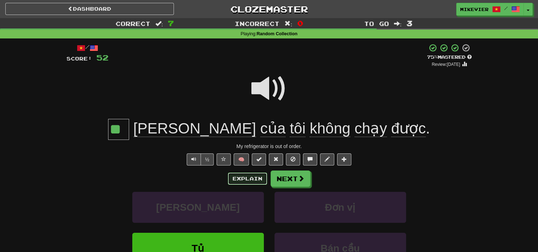
click at [254, 179] on button "Explain" at bounding box center [247, 178] width 39 height 12
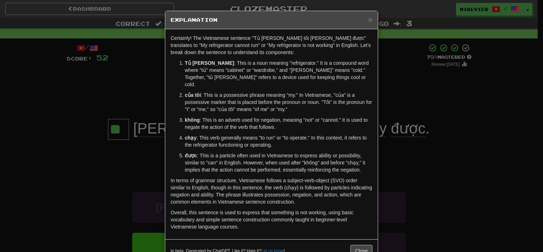
click at [63, 132] on div "× Explanation Certainly! The Vietnamese sentence "Tủ lạnh của tôi không chạy đư…" at bounding box center [271, 126] width 543 height 252
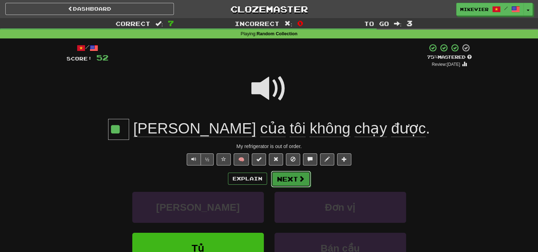
click at [286, 183] on button "Next" at bounding box center [291, 179] width 40 height 16
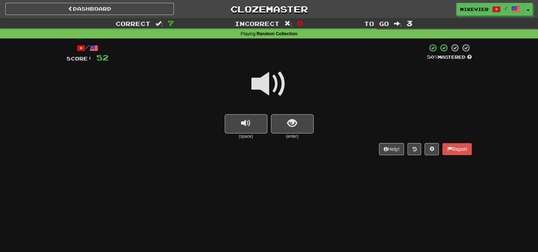
click at [275, 85] on span at bounding box center [269, 84] width 36 height 36
click at [281, 120] on button "show sentence" at bounding box center [292, 123] width 43 height 19
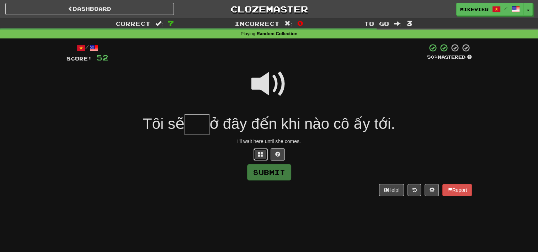
click at [258, 151] on span at bounding box center [260, 153] width 5 height 5
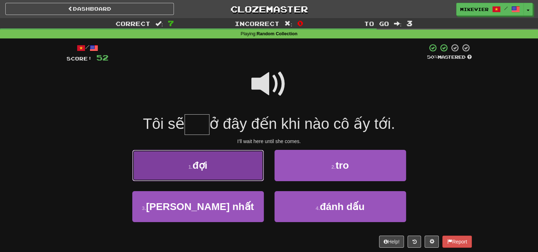
click at [247, 165] on button "1 . đợi" at bounding box center [198, 165] width 132 height 31
type input "***"
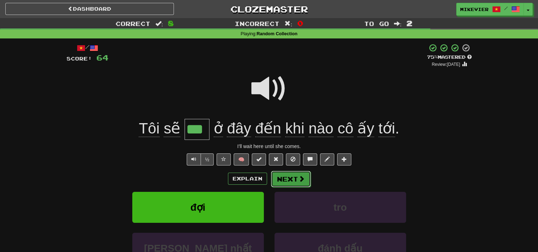
click at [289, 178] on button "Next" at bounding box center [291, 179] width 40 height 16
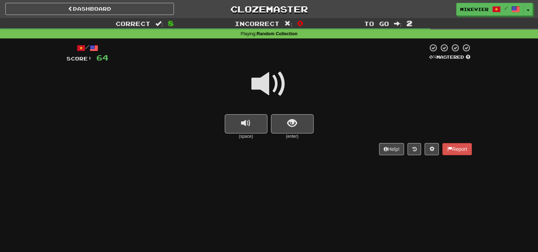
click at [276, 87] on span at bounding box center [269, 84] width 36 height 36
click at [283, 119] on button "show sentence" at bounding box center [292, 123] width 43 height 19
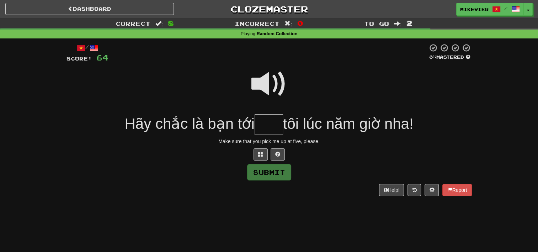
click at [276, 77] on span at bounding box center [269, 84] width 36 height 36
click at [260, 154] on span at bounding box center [260, 153] width 5 height 5
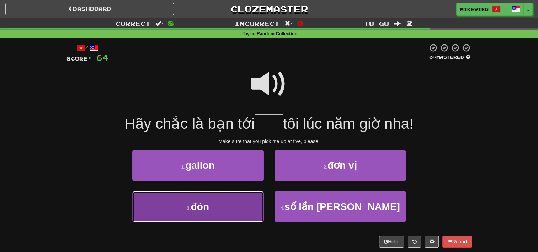
click at [232, 200] on button "3 . đón" at bounding box center [198, 206] width 132 height 31
type input "***"
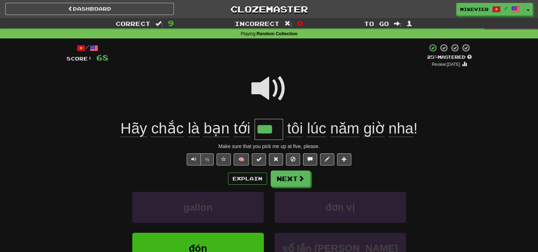
click at [275, 87] on span at bounding box center [269, 89] width 36 height 36
click at [221, 156] on span at bounding box center [223, 158] width 5 height 5
click at [272, 95] on span at bounding box center [269, 89] width 36 height 36
click at [292, 179] on button "Next" at bounding box center [291, 179] width 40 height 16
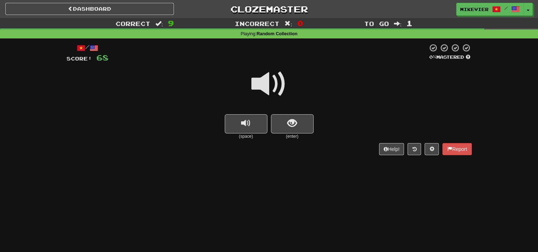
click at [282, 84] on span at bounding box center [269, 84] width 36 height 36
click at [283, 123] on button "show sentence" at bounding box center [292, 123] width 43 height 19
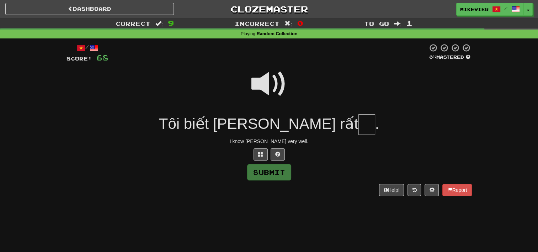
click at [275, 87] on span at bounding box center [269, 84] width 36 height 36
click at [257, 154] on button at bounding box center [261, 154] width 14 height 12
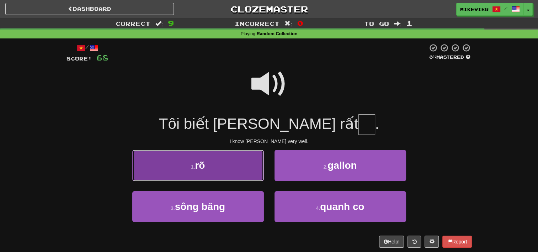
click at [246, 160] on button "1 . rõ" at bounding box center [198, 165] width 132 height 31
type input "**"
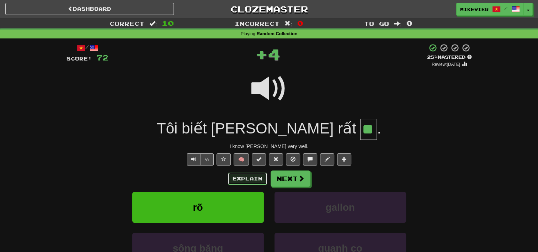
click at [248, 179] on button "Explain" at bounding box center [247, 178] width 39 height 12
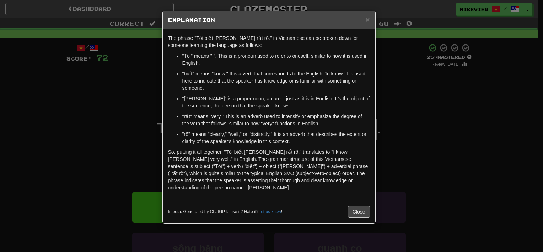
click at [121, 129] on div "× Explanation The phrase "Tôi biết Tom rất rõ." in Vietnamese can be broken dow…" at bounding box center [271, 126] width 543 height 252
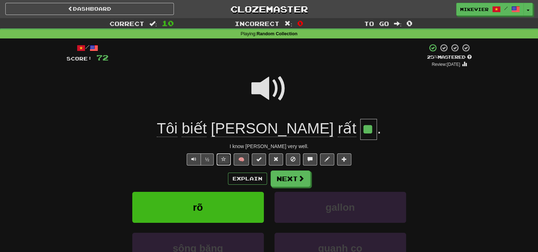
click at [225, 158] on span at bounding box center [223, 158] width 5 height 5
click at [279, 176] on button "Next" at bounding box center [291, 179] width 40 height 16
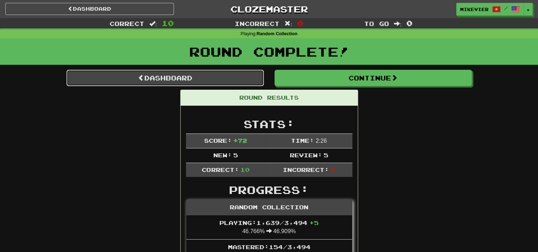
click at [249, 79] on link "Dashboard" at bounding box center [165, 78] width 197 height 16
